Goal: Task Accomplishment & Management: Manage account settings

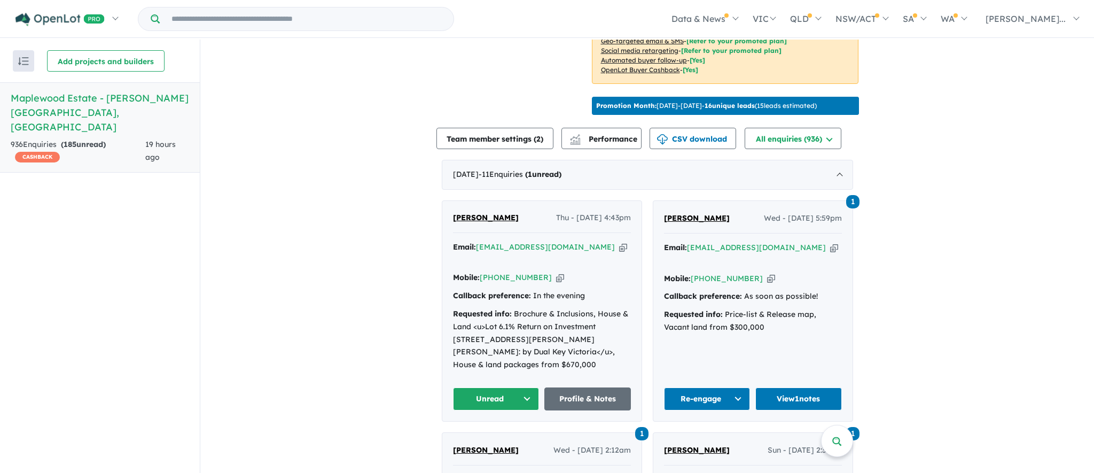
scroll to position [328, 0]
click at [523, 387] on button "Unread" at bounding box center [496, 398] width 87 height 23
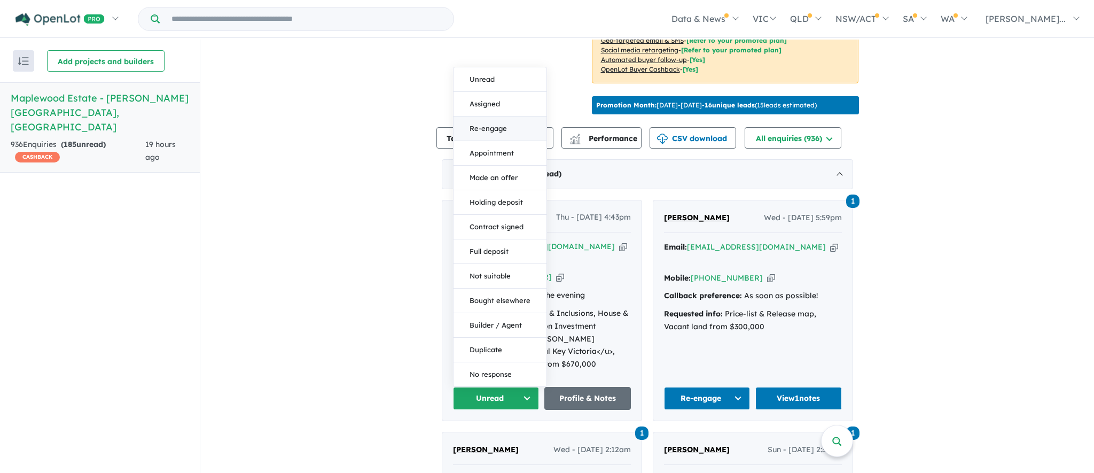
drag, startPoint x: 0, startPoint y: 0, endPoint x: 486, endPoint y: 111, distance: 498.6
click at [486, 116] on button "Re-engage" at bounding box center [500, 128] width 93 height 25
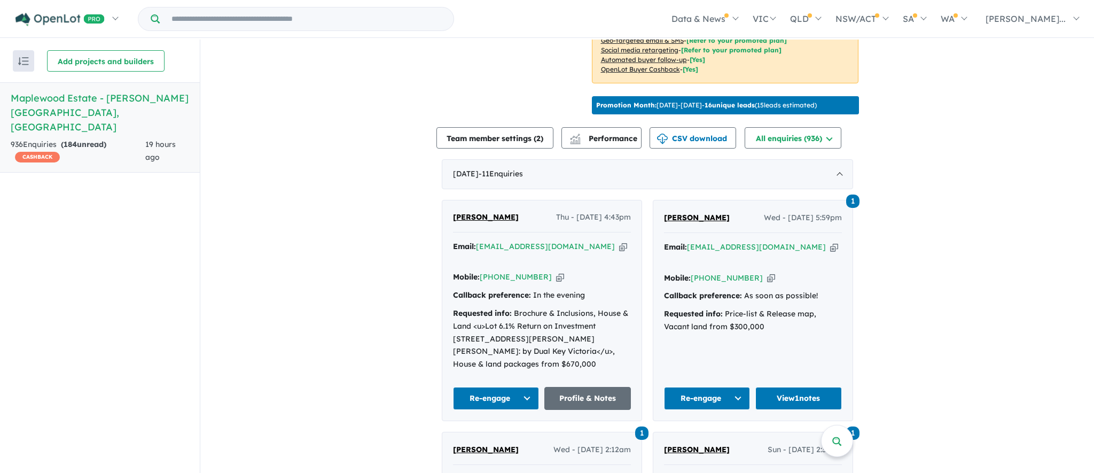
click at [588, 387] on link "Profile & Notes" at bounding box center [587, 398] width 87 height 23
click at [619, 251] on icon "button" at bounding box center [623, 246] width 8 height 11
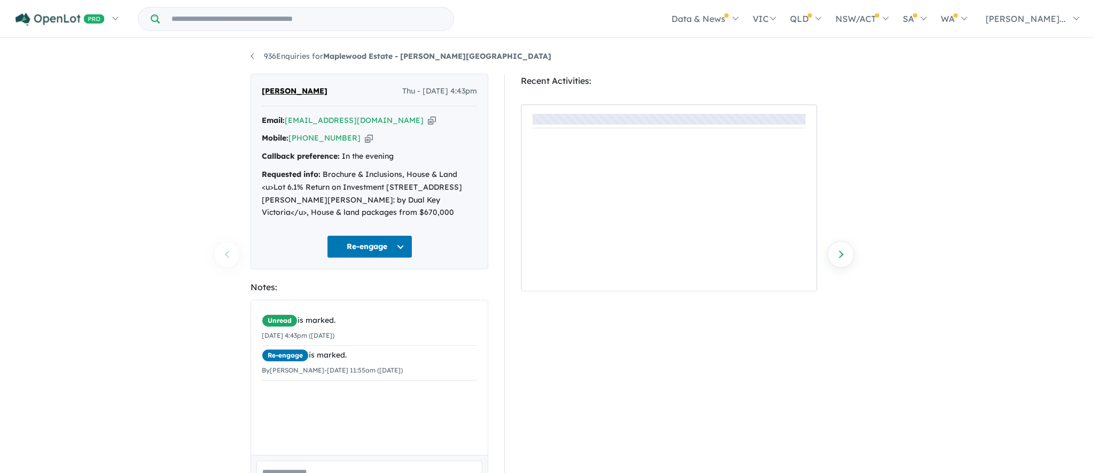
click at [352, 397] on div "Unread is marked. [DATE] 4:43pm ([DATE]) Re-engage is marked. By [PERSON_NAME] …" at bounding box center [369, 377] width 237 height 154
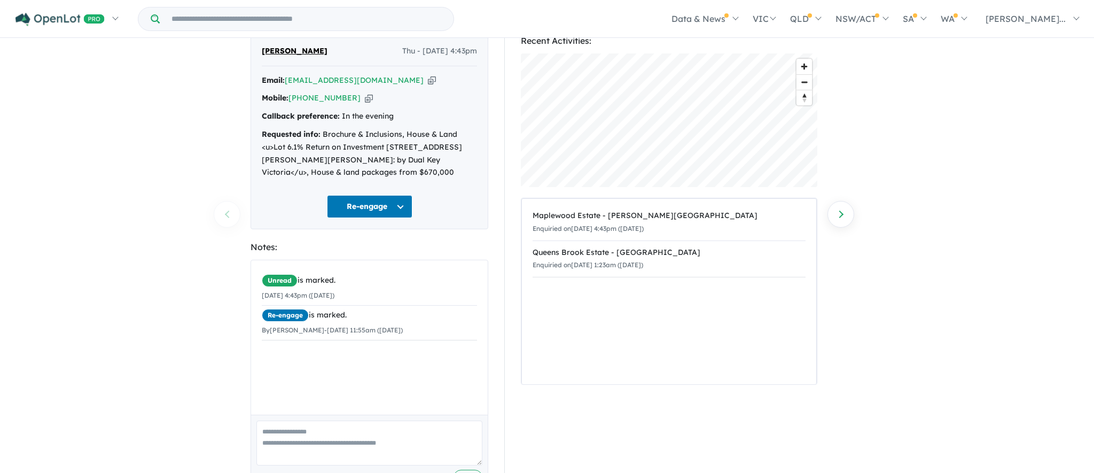
scroll to position [49, 0]
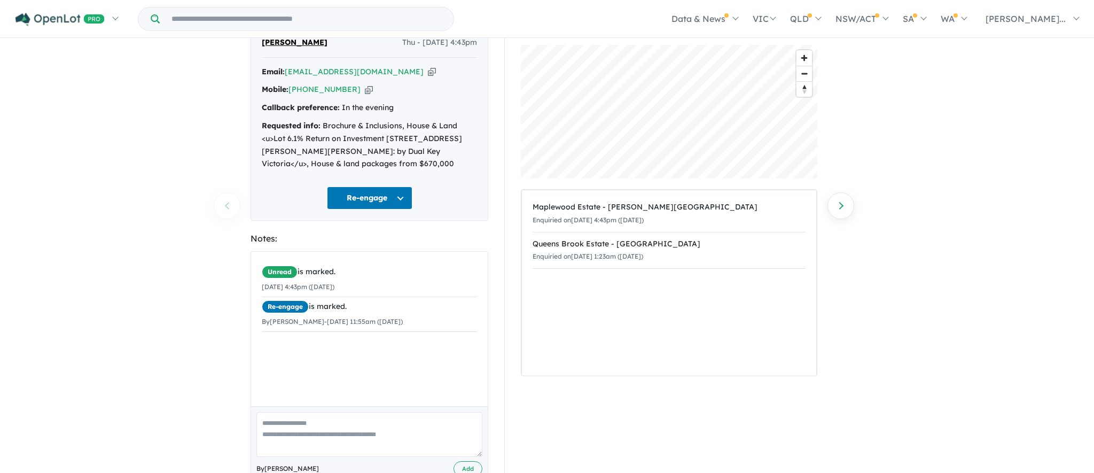
click at [334, 433] on textarea at bounding box center [369, 434] width 226 height 44
type textarea "**********"
click at [465, 462] on button "Add" at bounding box center [468, 468] width 29 height 15
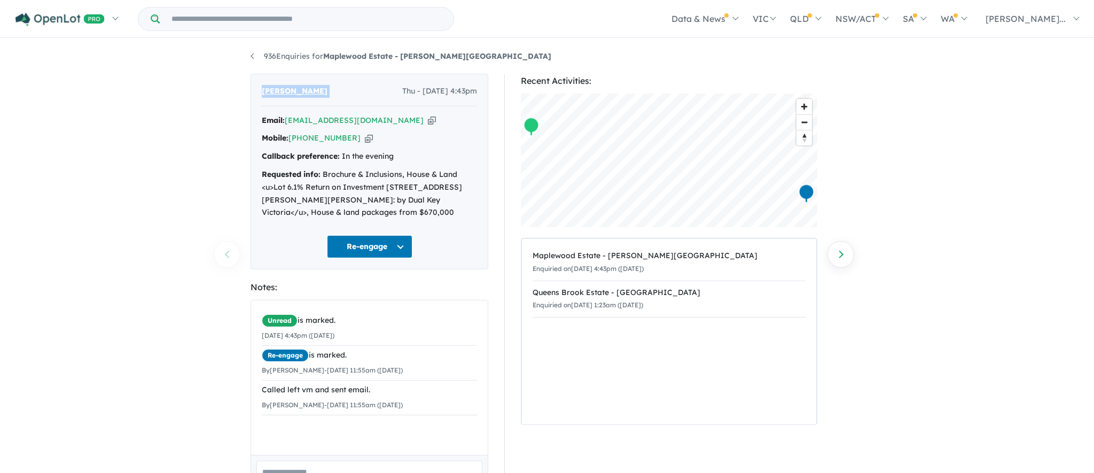
drag, startPoint x: 0, startPoint y: 0, endPoint x: 263, endPoint y: 91, distance: 278.8
click at [263, 91] on div "[PERSON_NAME] Thu - [DATE] 4:43pm" at bounding box center [369, 95] width 215 height 21
copy span "[PERSON_NAME]"
click at [428, 119] on icon "button" at bounding box center [432, 120] width 8 height 11
copy span "[PERSON_NAME]"
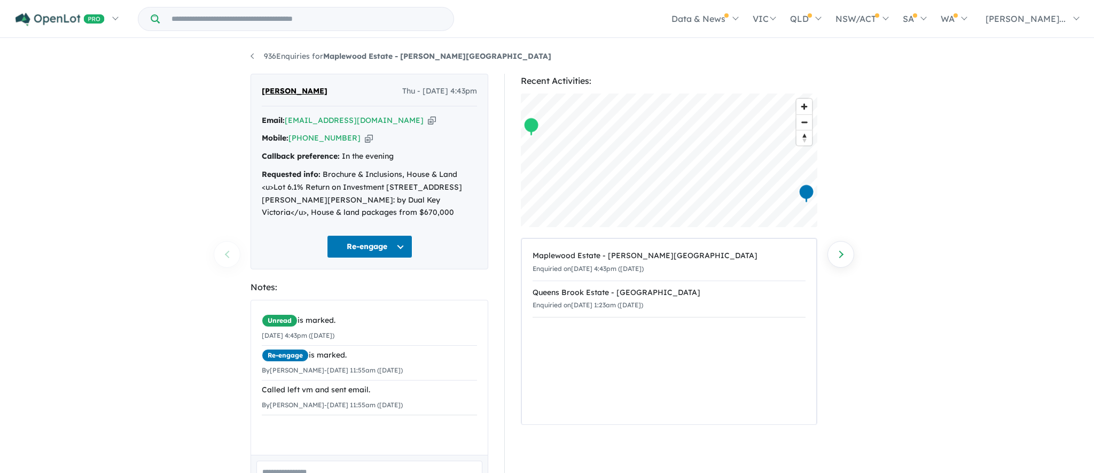
click at [365, 137] on icon "button" at bounding box center [369, 137] width 8 height 11
